Goal: Task Accomplishment & Management: Use online tool/utility

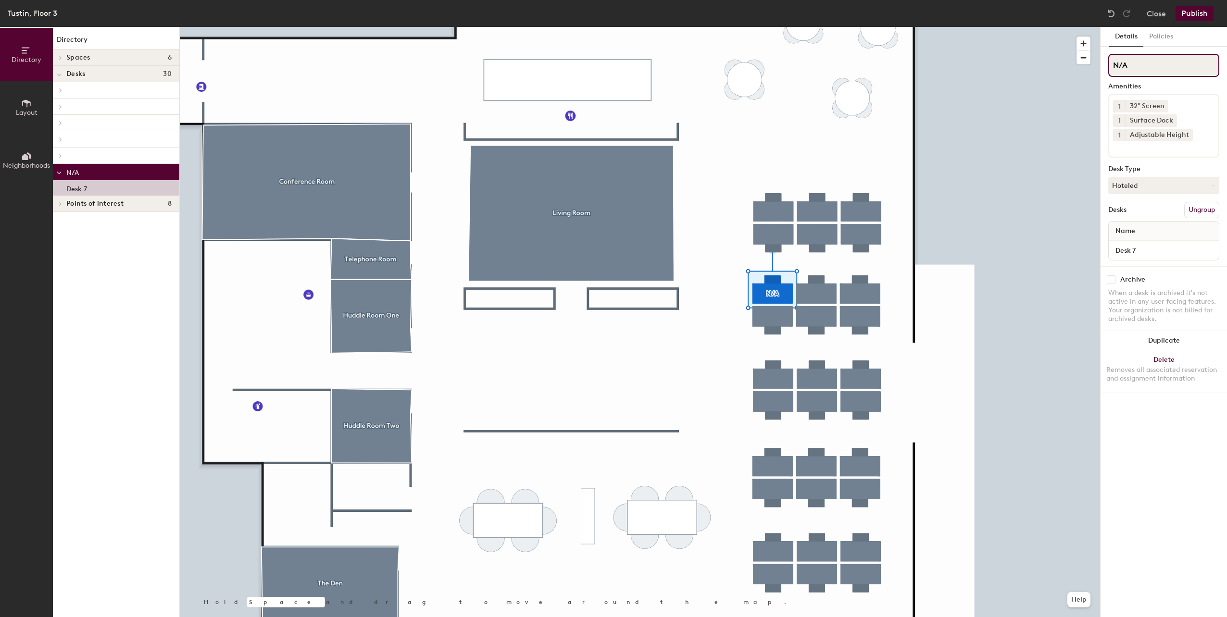
drag, startPoint x: 1147, startPoint y: 66, endPoint x: 1109, endPoint y: 63, distance: 38.6
click at [1109, 63] on input "N/A" at bounding box center [1163, 65] width 111 height 23
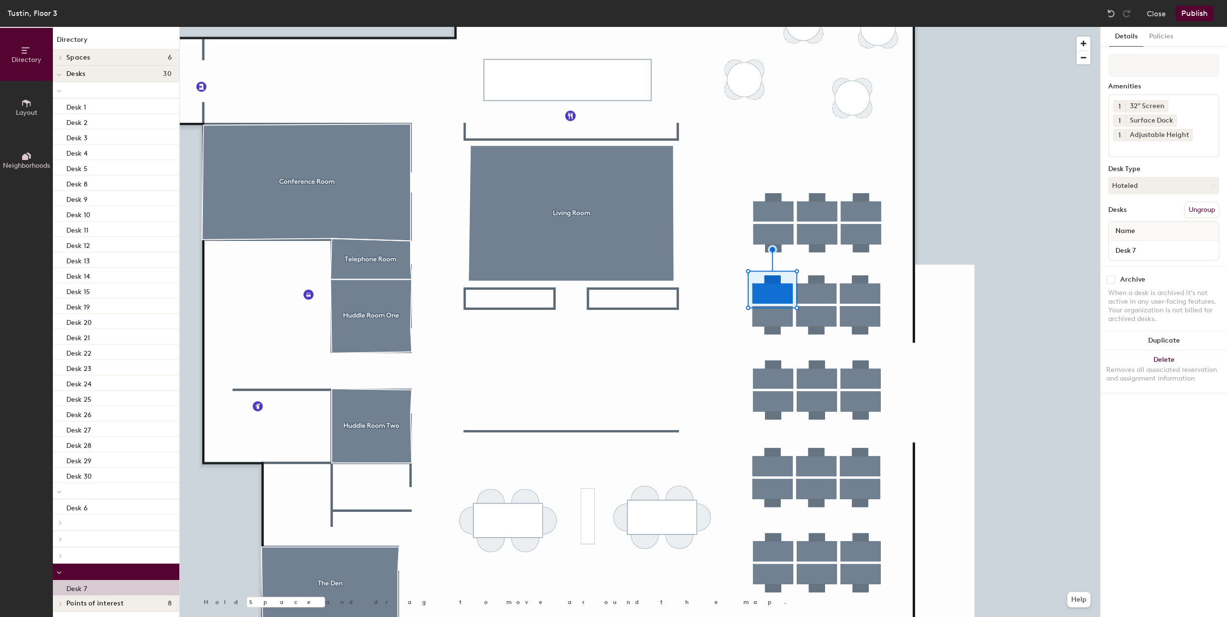
click at [1195, 10] on button "Publish" at bounding box center [1195, 13] width 38 height 15
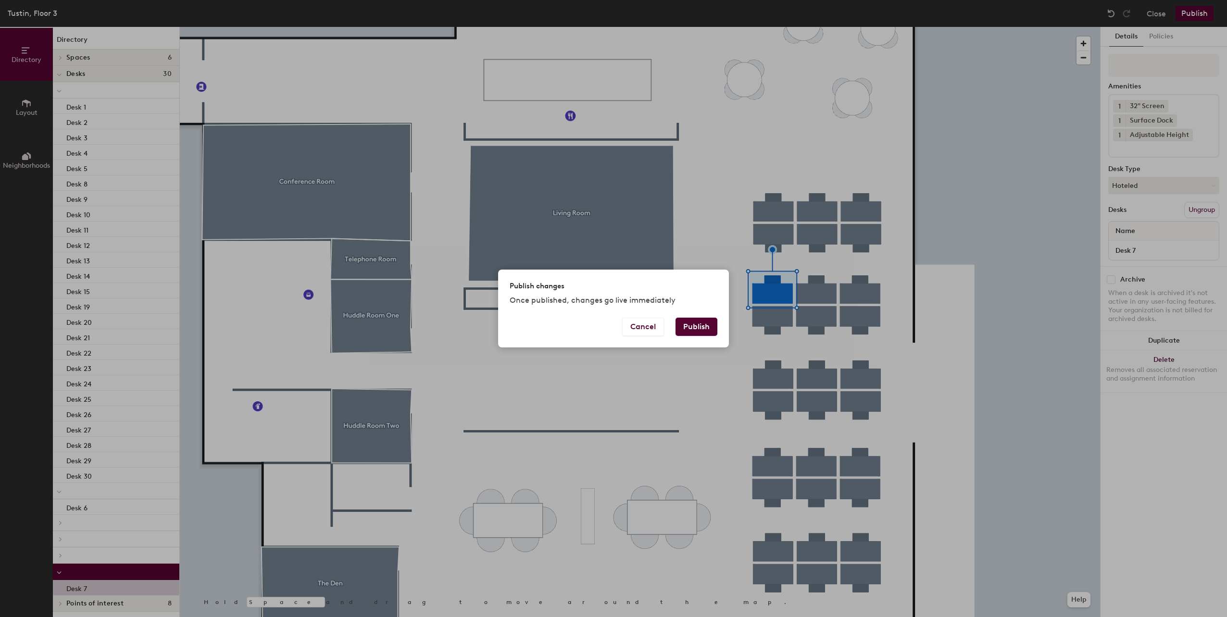
click at [698, 328] on button "Publish" at bounding box center [697, 327] width 42 height 18
